Goal: Information Seeking & Learning: Learn about a topic

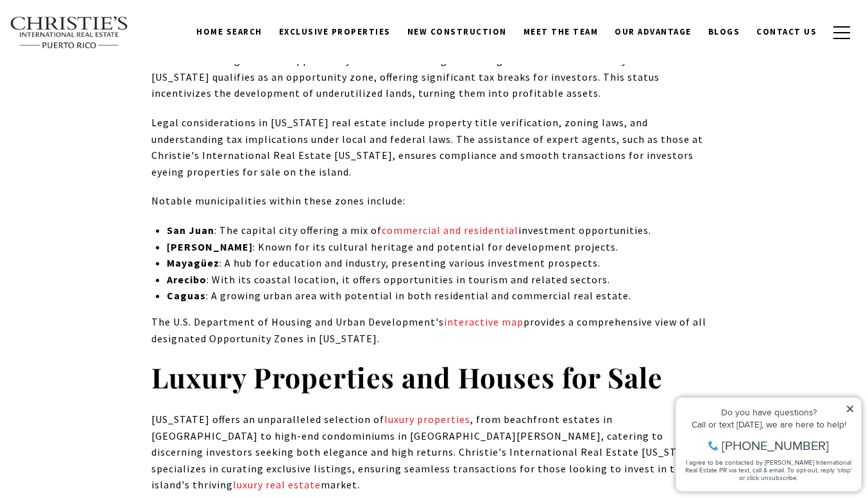
scroll to position [5923, 0]
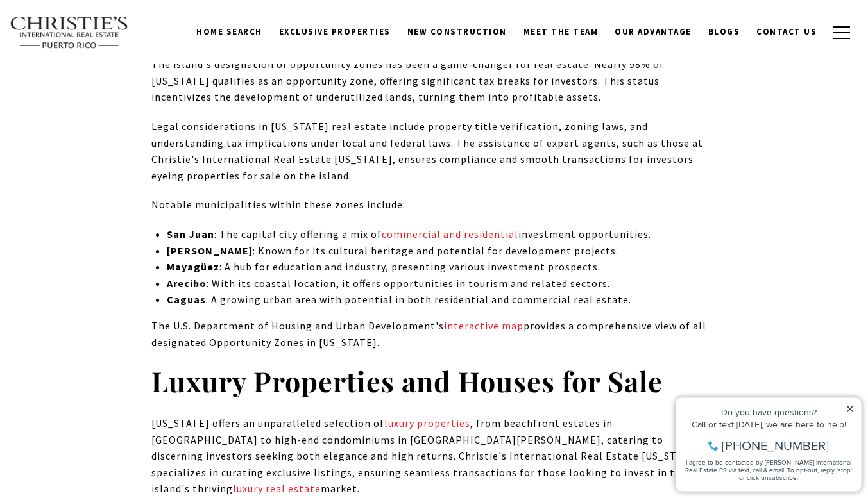
click at [367, 33] on span "Exclusive Properties" at bounding box center [335, 31] width 112 height 11
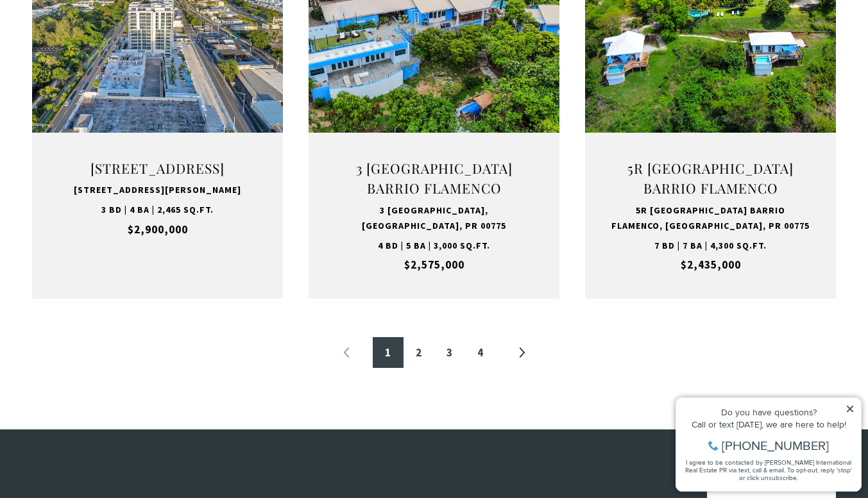
scroll to position [1402, 0]
click at [480, 350] on link "4" at bounding box center [480, 352] width 31 height 31
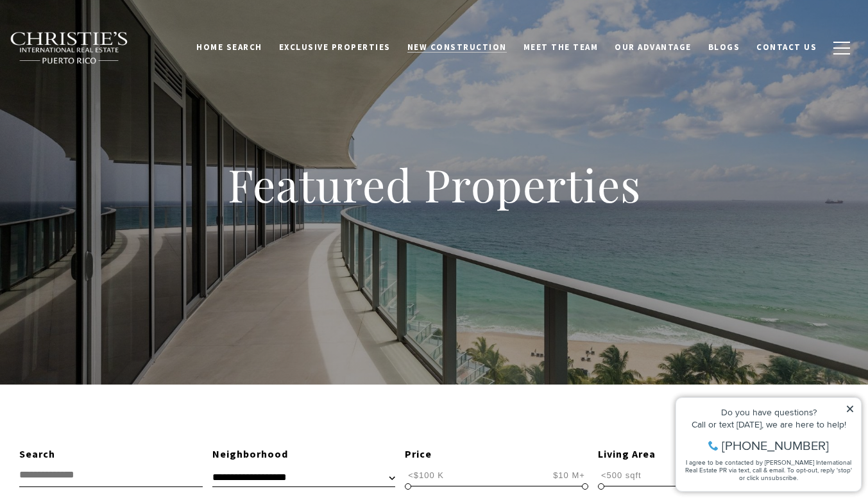
click at [491, 48] on span "New Construction" at bounding box center [456, 47] width 99 height 11
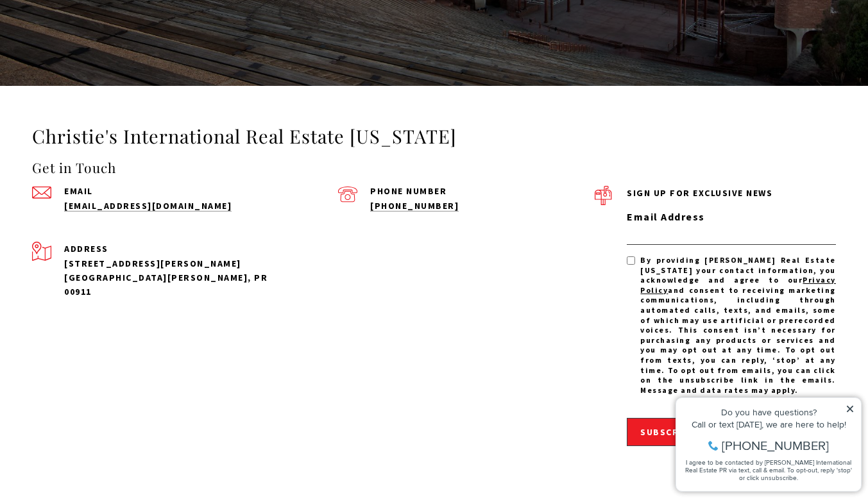
scroll to position [2923, 0]
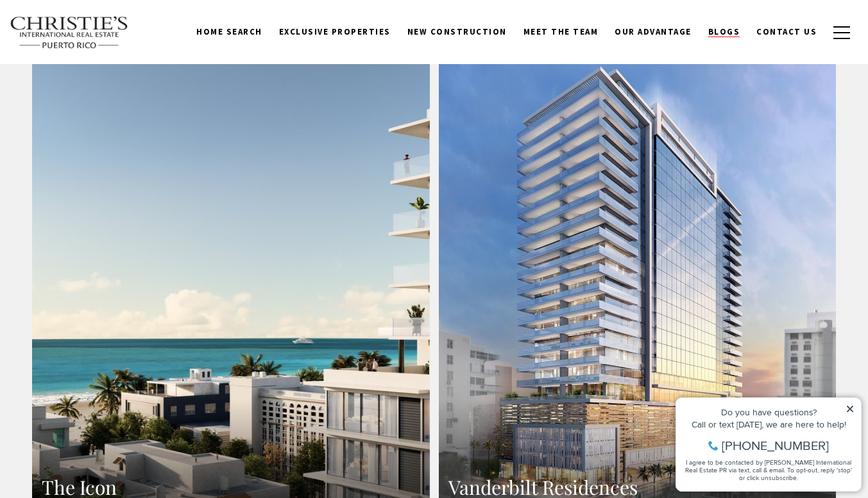
click at [742, 44] on link "Blogs" at bounding box center [724, 32] width 49 height 24
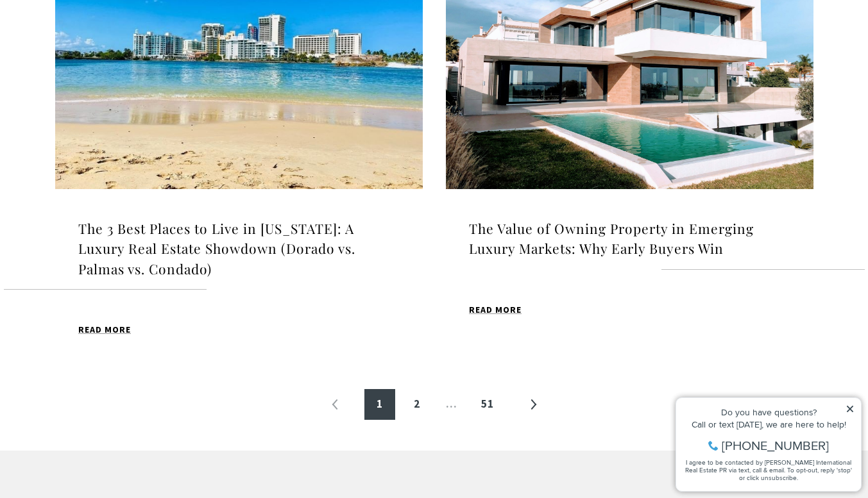
scroll to position [1417, 0]
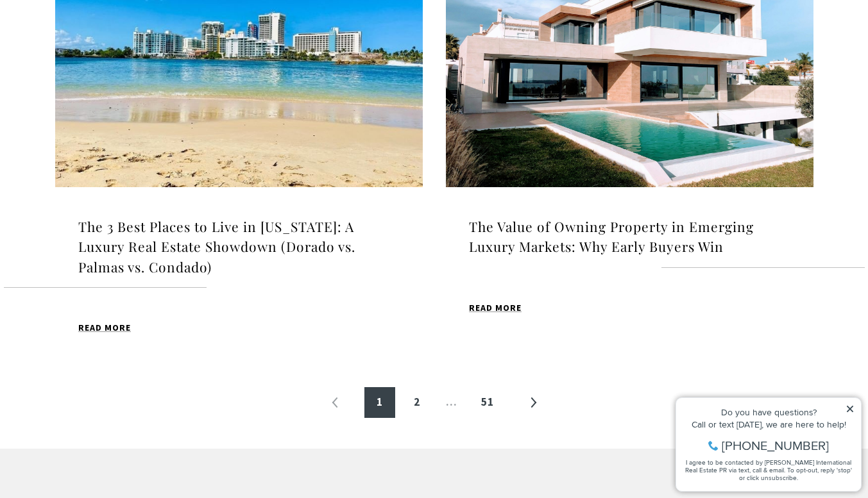
click at [165, 265] on h4 "The 3 Best Places to Live in Puerto Rico: A Luxury Real Estate Showdown (Dorado…" at bounding box center [238, 247] width 321 height 61
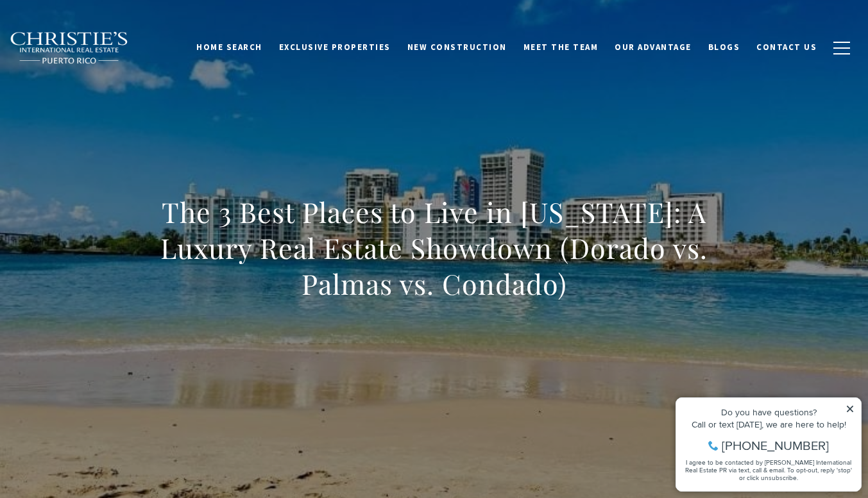
click at [501, 281] on h1 "The 3 Best Places to Live in [US_STATE]: A Luxury Real Estate Showdown (Dorado …" at bounding box center [434, 248] width 566 height 108
copy h1 "Condado"
click at [359, 292] on h1 "The 3 Best Places to Live in [US_STATE]: A Luxury Real Estate Showdown (Dorado …" at bounding box center [434, 248] width 566 height 108
click at [360, 290] on h1 "The 3 Best Places to Live in [US_STATE]: A Luxury Real Estate Showdown (Dorado …" at bounding box center [434, 248] width 566 height 108
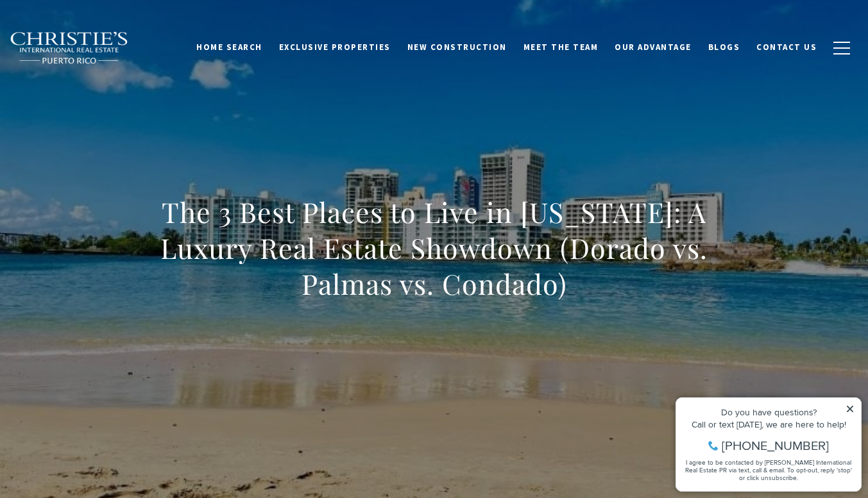
click at [321, 300] on h1 "The 3 Best Places to Live in [US_STATE]: A Luxury Real Estate Showdown (Dorado …" at bounding box center [434, 248] width 566 height 108
click at [336, 283] on h1 "The 3 Best Places to Live in [US_STATE]: A Luxury Real Estate Showdown (Dorado …" at bounding box center [434, 248] width 566 height 108
click at [337, 300] on h1 "The 3 Best Places to Live in [US_STATE]: A Luxury Real Estate Showdown (Dorado …" at bounding box center [434, 248] width 566 height 108
copy h1 "Palmas"
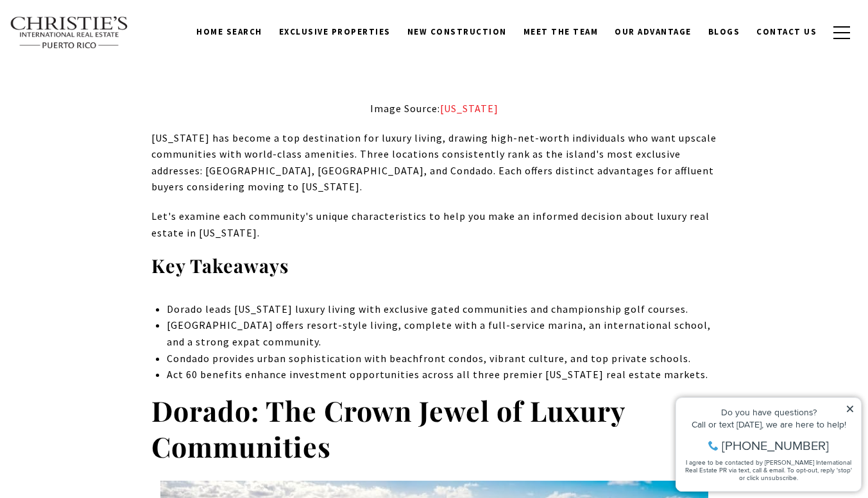
scroll to position [455, 0]
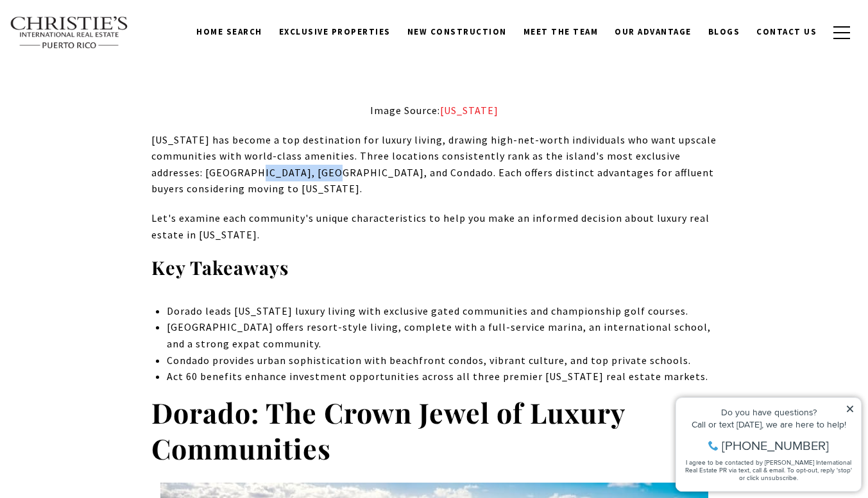
drag, startPoint x: 248, startPoint y: 171, endPoint x: 319, endPoint y: 174, distance: 71.2
click at [319, 174] on p "[US_STATE] has become a top destination for luxury living, drawing high-net-wor…" at bounding box center [434, 164] width 566 height 65
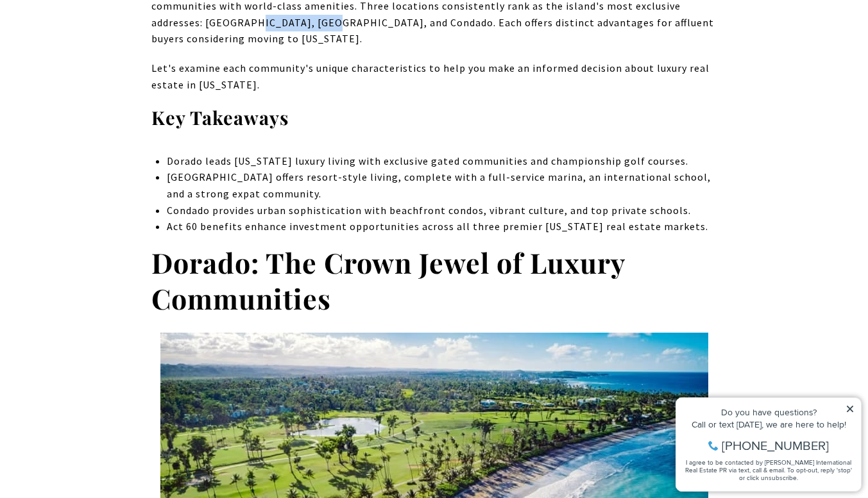
scroll to position [613, 0]
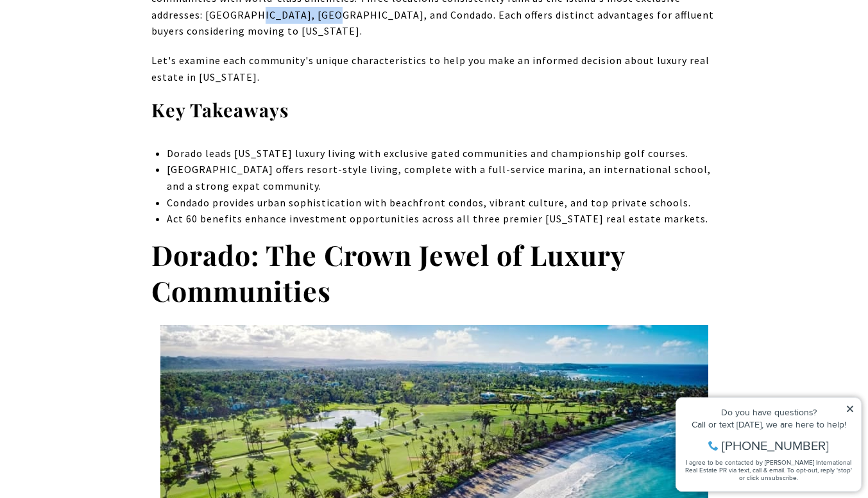
click at [714, 103] on h3 "Key Takeaways" at bounding box center [434, 110] width 566 height 24
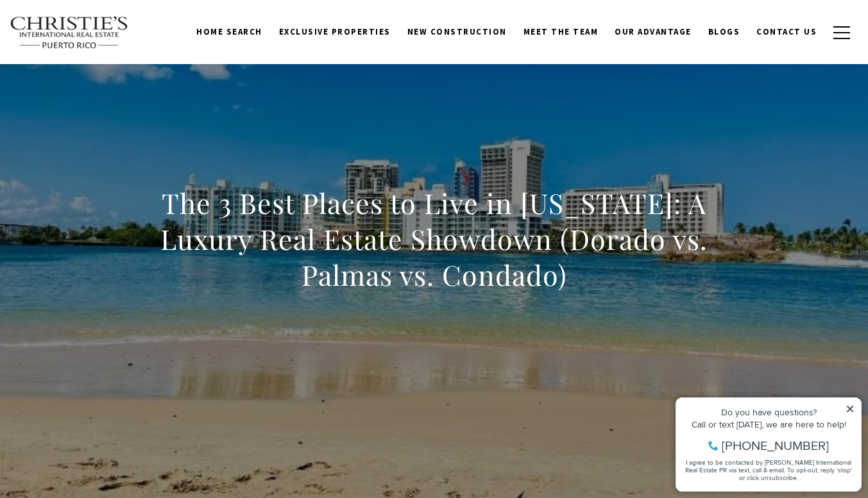
scroll to position [0, 0]
